Goal: Find contact information: Find contact information

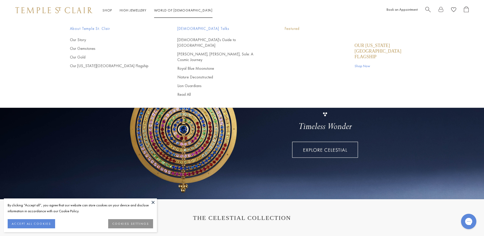
drag, startPoint x: 182, startPoint y: 9, endPoint x: 185, endPoint y: 11, distance: 3.8
click at [182, 9] on link "World of Temple World of Temple" at bounding box center [183, 10] width 58 height 5
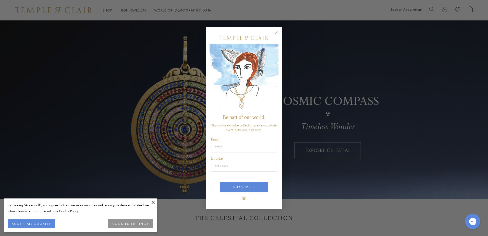
click at [277, 30] on circle "Close dialog" at bounding box center [276, 33] width 6 height 6
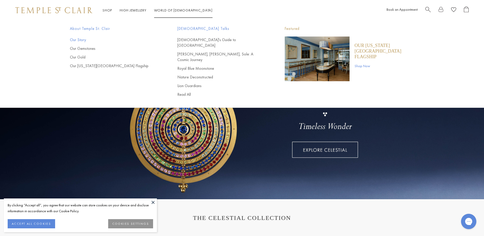
click at [80, 40] on link "Our Story" at bounding box center [113, 40] width 87 height 6
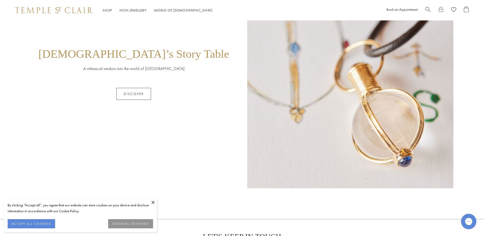
scroll to position [525, 0]
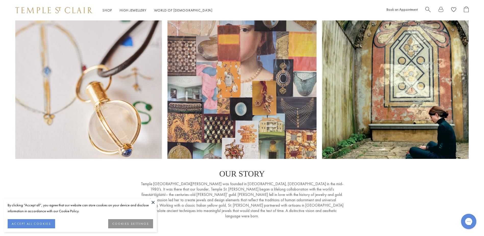
click at [152, 204] on button at bounding box center [153, 202] width 8 height 8
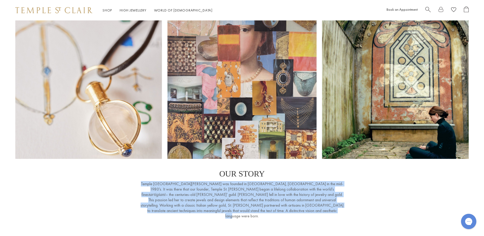
drag, startPoint x: 140, startPoint y: 182, endPoint x: 357, endPoint y: 210, distance: 219.1
click at [357, 210] on div "OUR STORY Temple St. Clair was founded in Florence, Italy in the mid-1980’s. It…" at bounding box center [241, 195] width 453 height 52
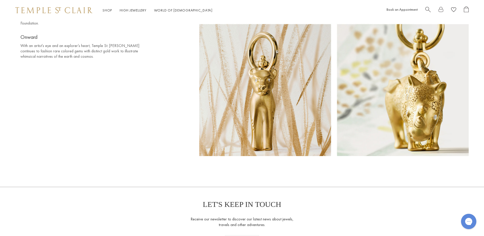
scroll to position [4208, 0]
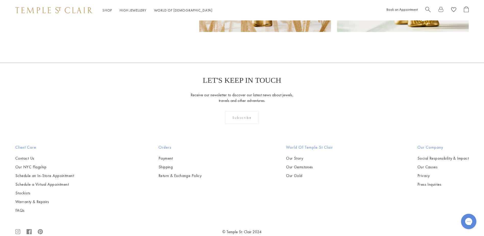
drag, startPoint x: 298, startPoint y: 166, endPoint x: 325, endPoint y: 160, distance: 28.2
click at [26, 155] on link "Contact Us" at bounding box center [44, 158] width 59 height 6
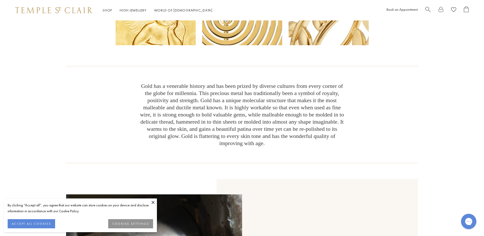
scroll to position [204, 0]
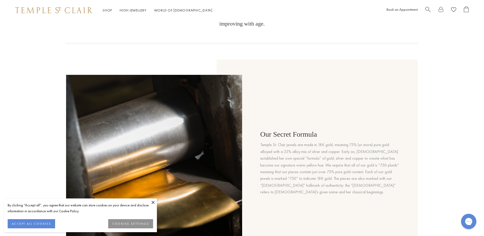
drag, startPoint x: 255, startPoint y: 132, endPoint x: 407, endPoint y: 171, distance: 157.5
click at [407, 171] on div at bounding box center [317, 162] width 201 height 207
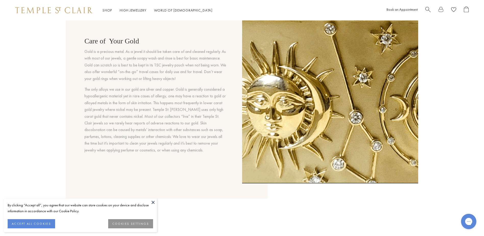
scroll to position [612, 0]
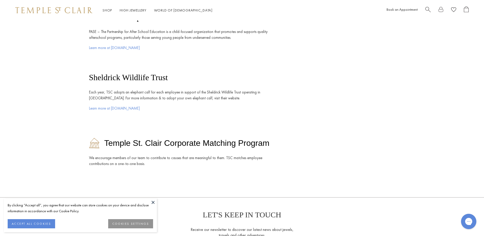
scroll to position [1097, 0]
